Goal: Task Accomplishment & Management: Use online tool/utility

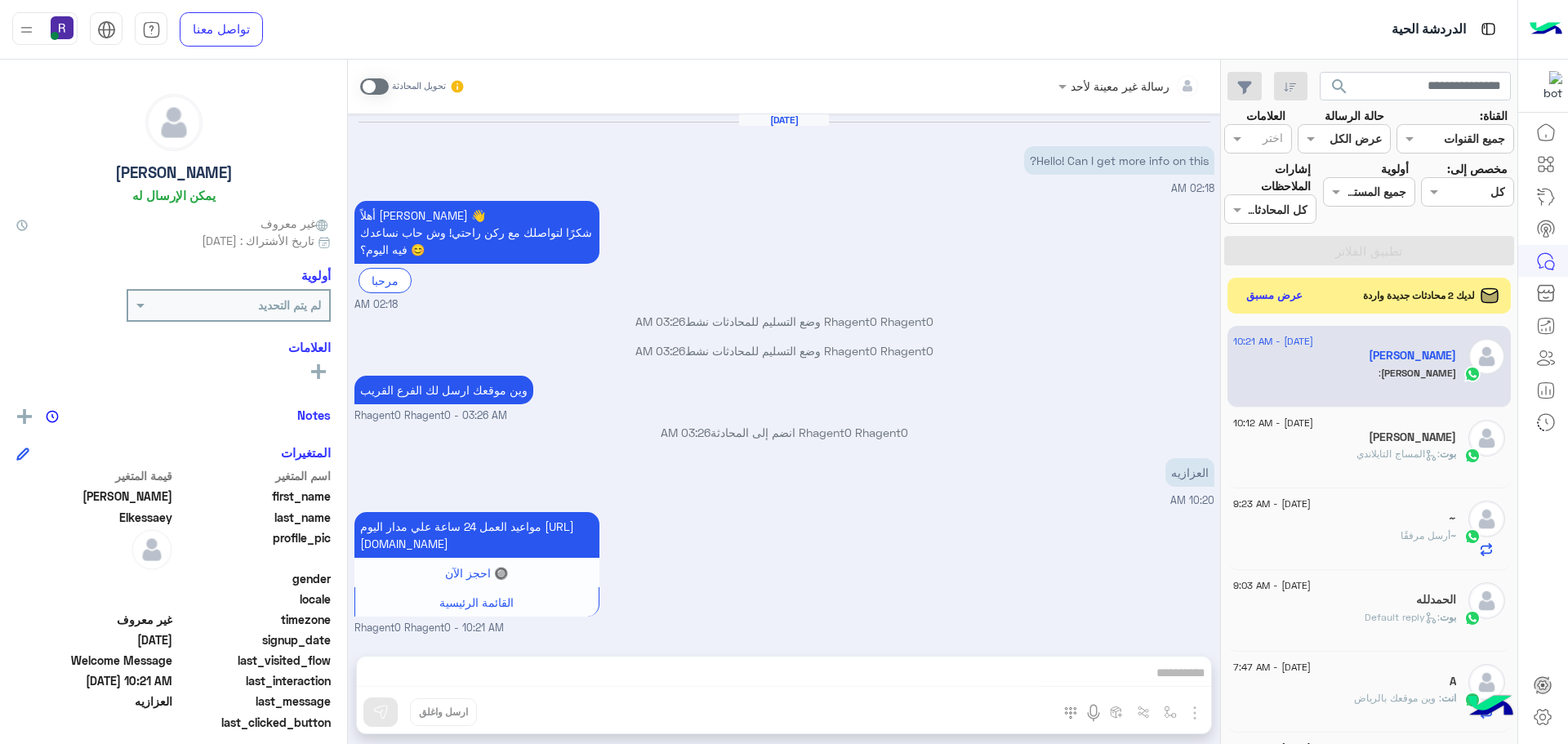
scroll to position [616, 0]
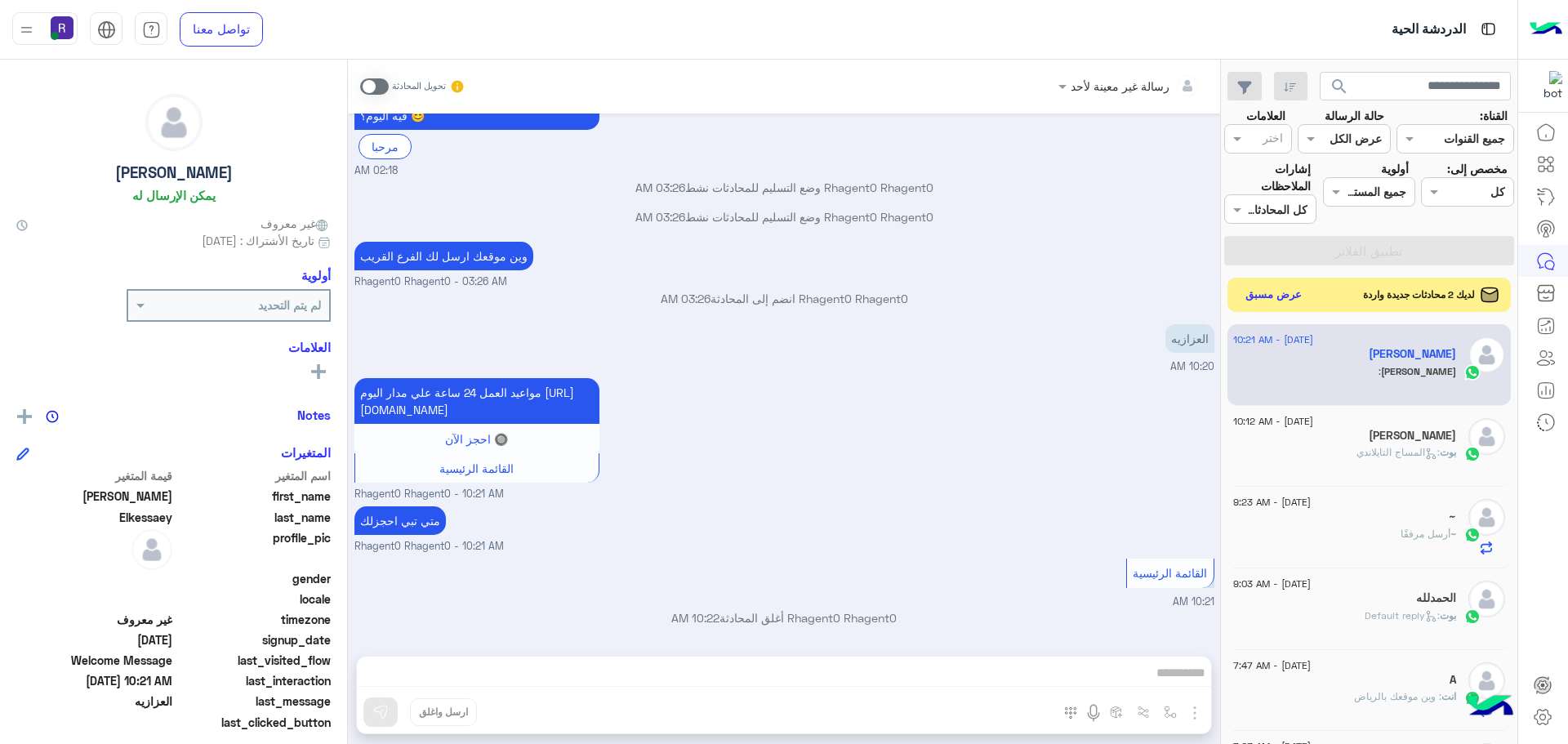
click at [1259, 302] on button "عرض مسبق" at bounding box center [1274, 295] width 69 height 22
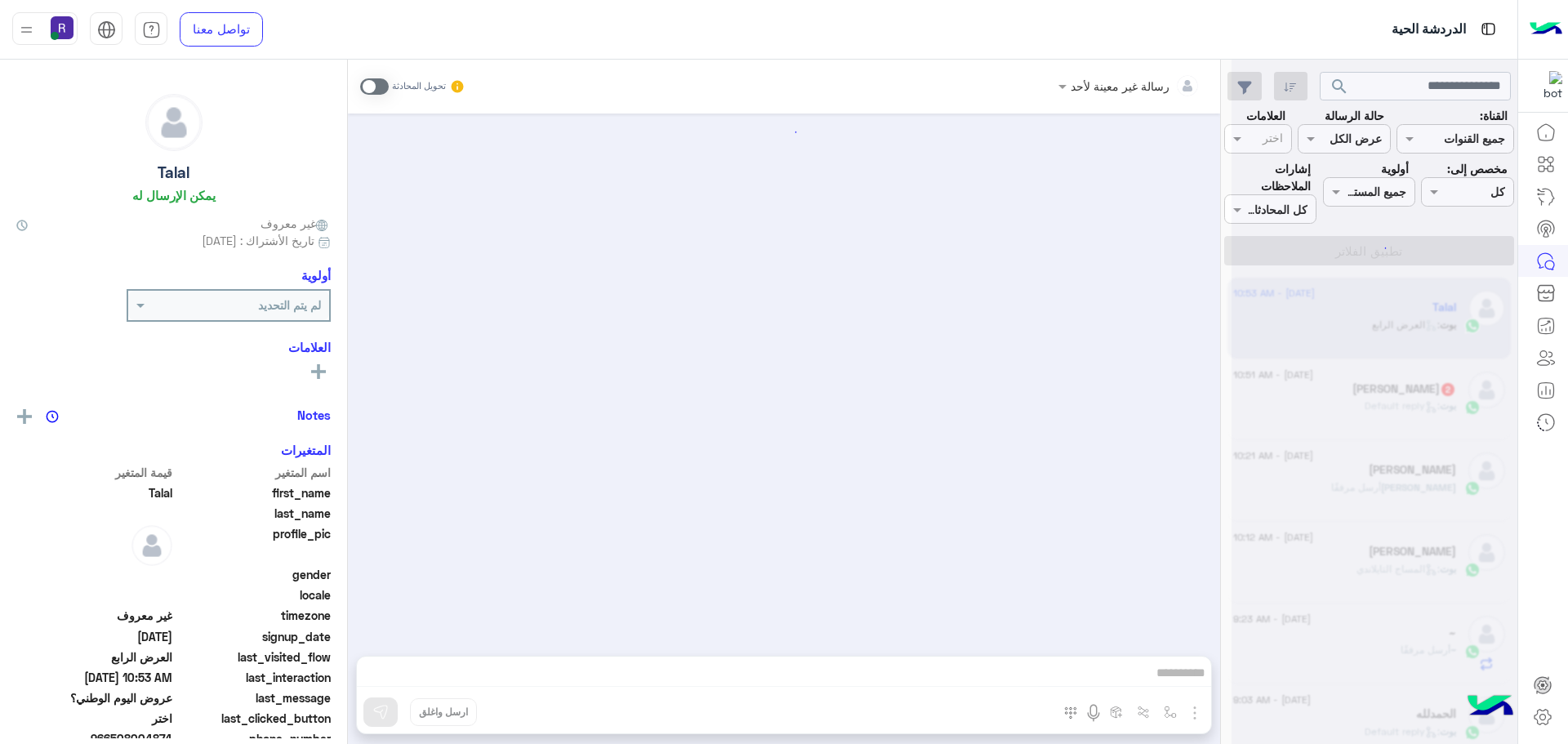
scroll to position [1589, 0]
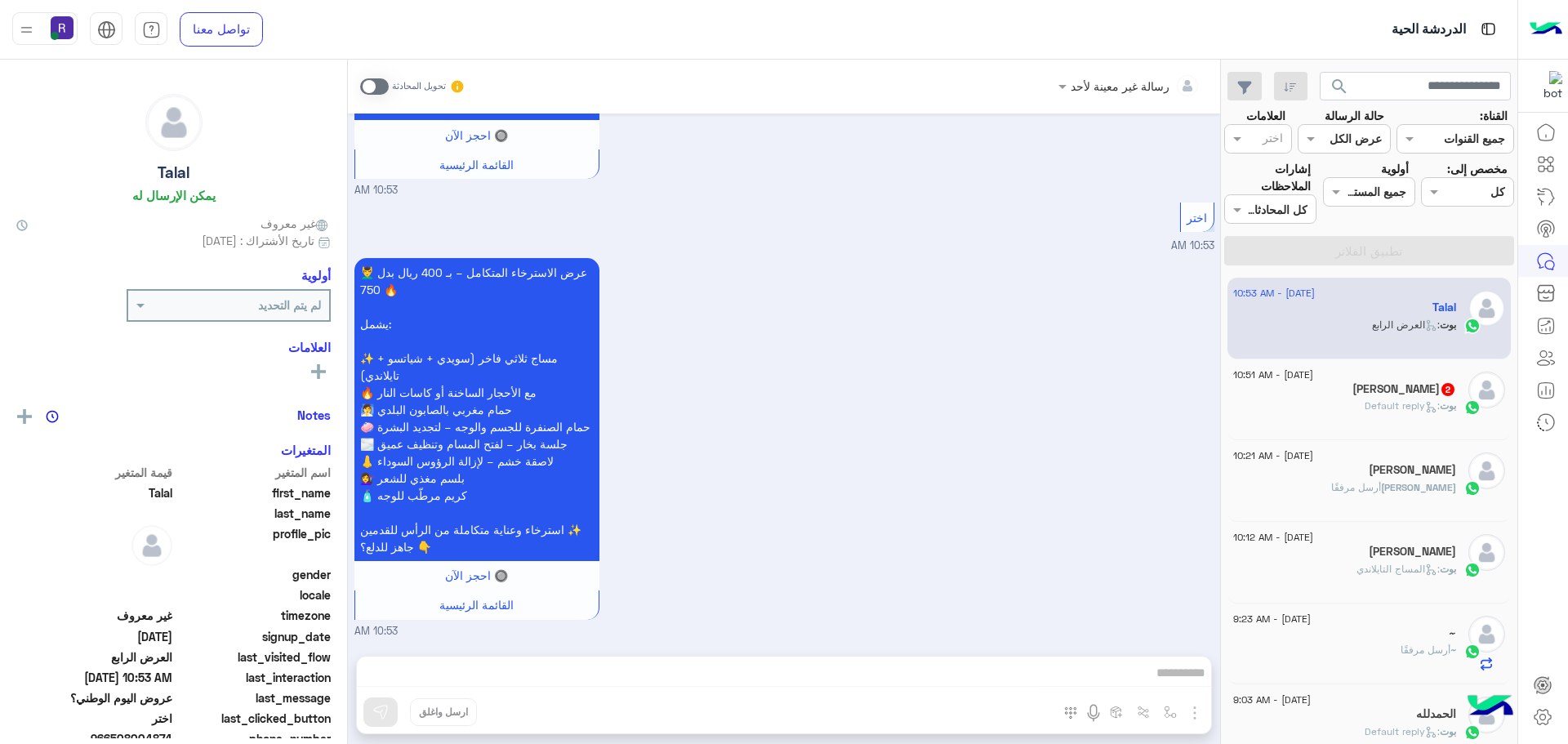
click at [1352, 384] on div "Talmiz Khan 2" at bounding box center [1345, 391] width 223 height 17
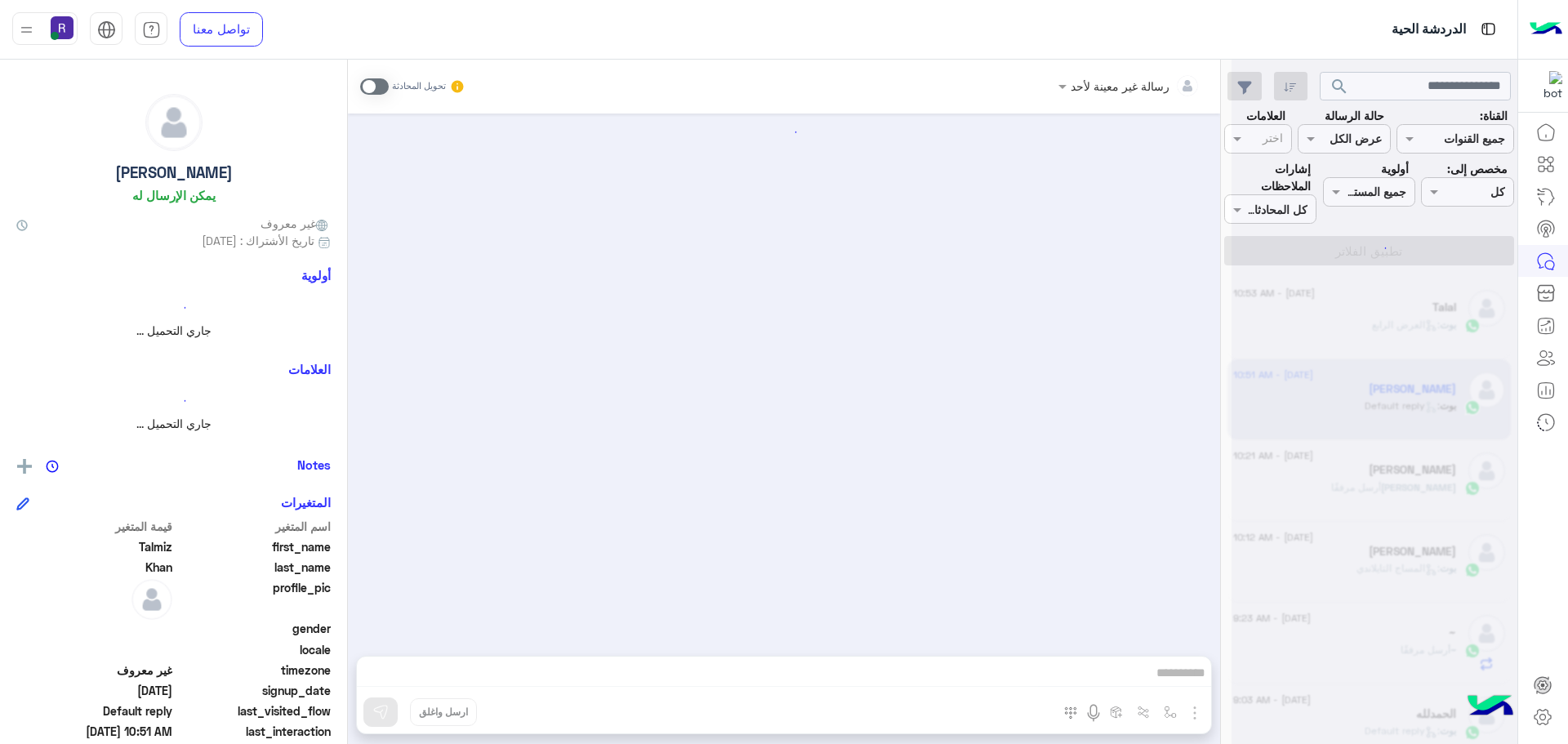
scroll to position [1046, 0]
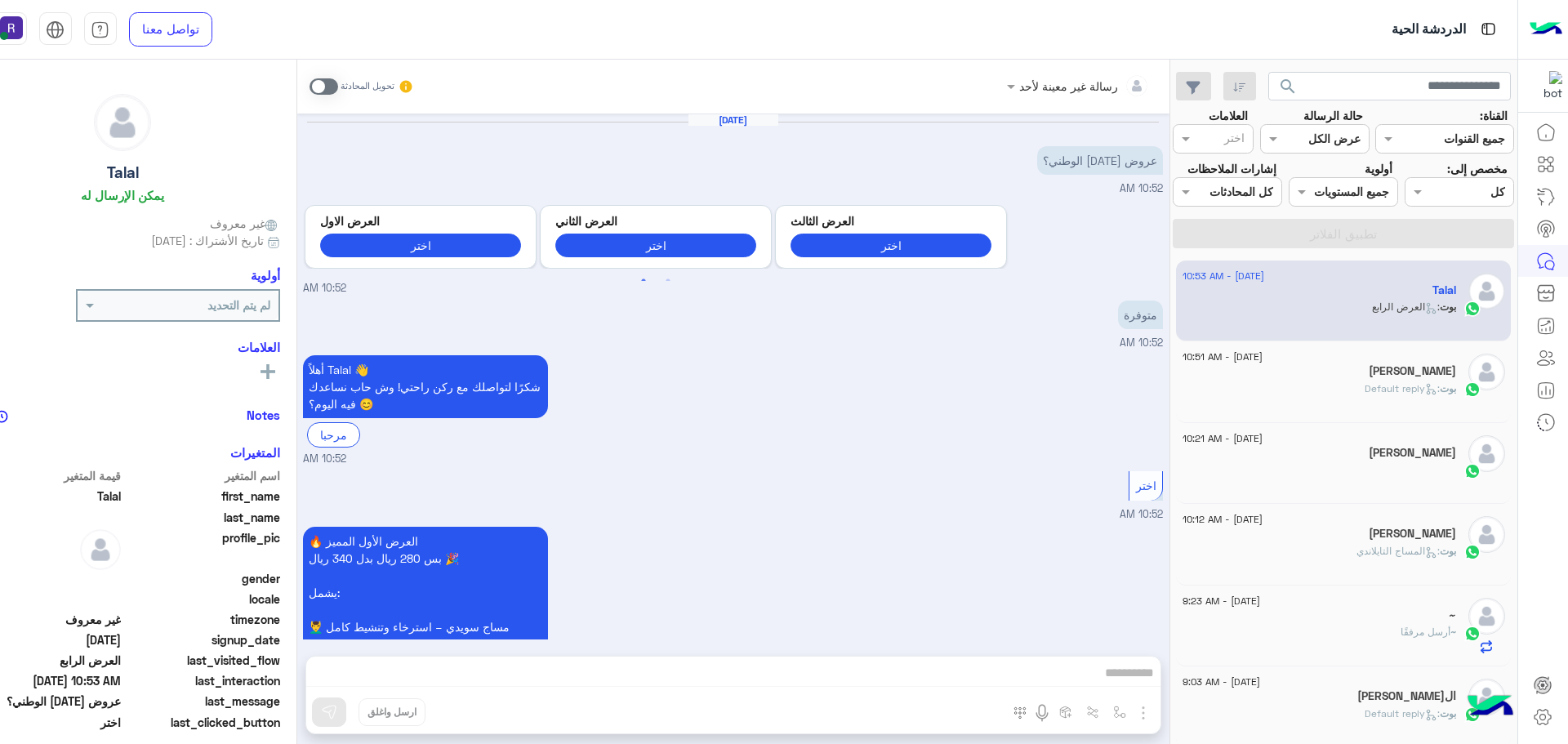
scroll to position [1589, 0]
